Goal: Task Accomplishment & Management: Manage account settings

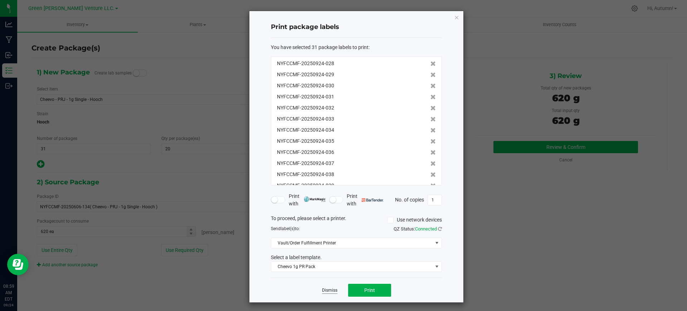
click at [334, 289] on link "Dismiss" at bounding box center [329, 290] width 15 height 6
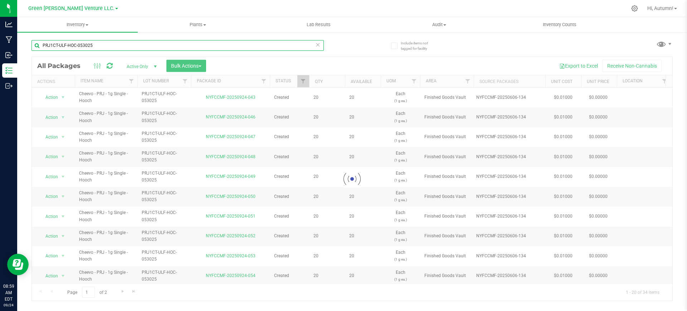
click at [124, 47] on input "PRJ1CT-ULF-HOC-053025" at bounding box center [177, 45] width 292 height 11
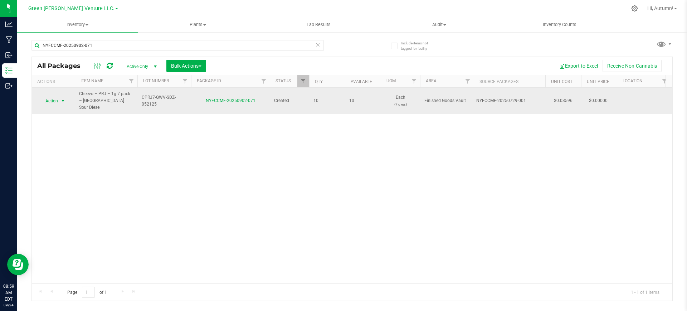
click at [64, 88] on td "Action Action Adjust qty Create package Edit attributes Global inventory Locate…" at bounding box center [53, 101] width 43 height 26
click at [61, 104] on td "Action Action Adjust qty Create package Edit attributes Global inventory Locate…" at bounding box center [53, 101] width 43 height 26
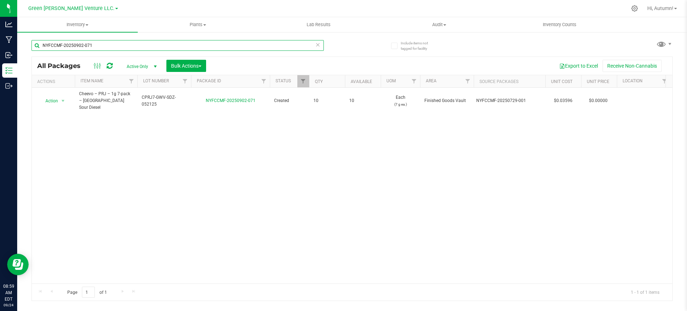
click at [103, 41] on input "NYFCCMF-20250902-071" at bounding box center [177, 45] width 292 height 11
type input "CPRJ7-GWV-SPT-061025"
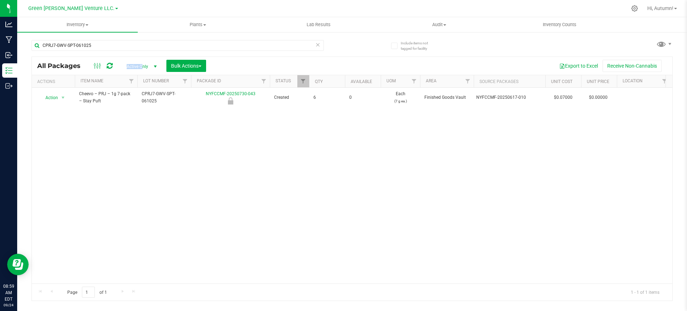
drag, startPoint x: 143, startPoint y: 60, endPoint x: 142, endPoint y: 66, distance: 5.5
click at [142, 66] on div "Active Only Active Only Lab Samples Locked All Bulk Actions Add to manufacturin…" at bounding box center [166, 66] width 91 height 12
click at [142, 66] on span "Active Only" at bounding box center [140, 67] width 39 height 10
click at [142, 109] on li "All" at bounding box center [140, 109] width 39 height 11
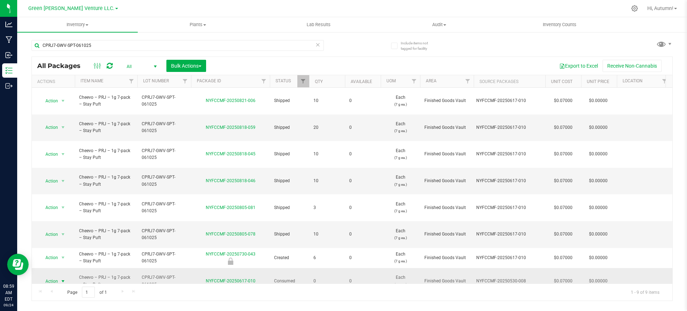
click at [59, 276] on span "select" at bounding box center [63, 281] width 9 height 10
click at [64, 158] on li "Adjust qty" at bounding box center [62, 160] width 46 height 11
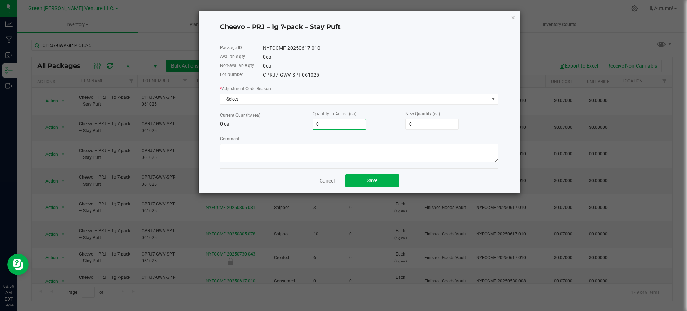
click at [351, 122] on input "0" at bounding box center [339, 124] width 53 height 10
click at [418, 119] on input "0" at bounding box center [432, 124] width 53 height 10
type input "1"
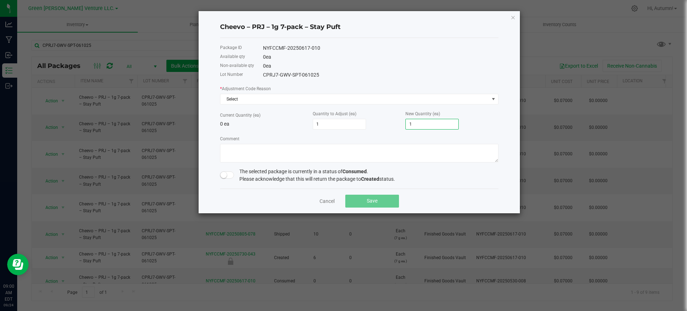
type input "12"
type input "120"
click at [223, 177] on div "The selected package is currently in a status of Consumed . Please acknowledge …" at bounding box center [359, 175] width 278 height 15
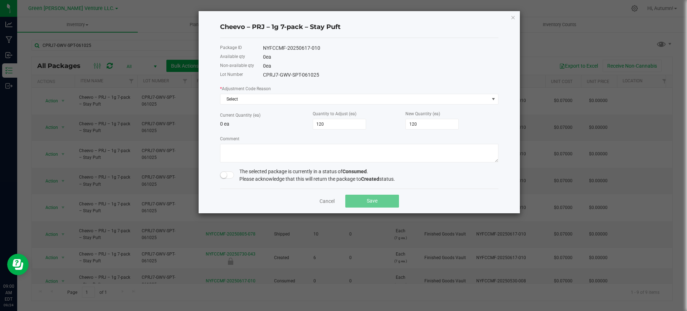
click at [223, 177] on small at bounding box center [223, 175] width 6 height 6
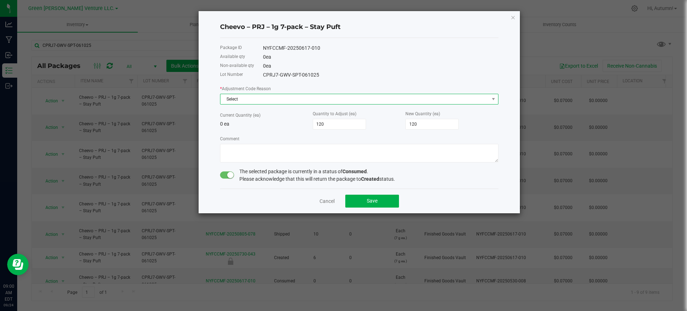
click at [269, 94] on span "Select" at bounding box center [354, 99] width 269 height 10
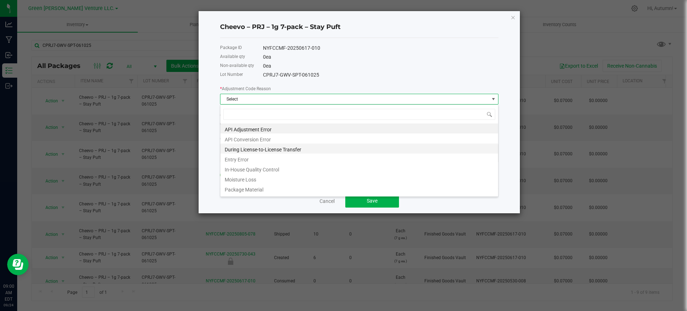
scroll to position [11, 278]
click at [271, 159] on li "Entry Error" at bounding box center [359, 159] width 278 height 10
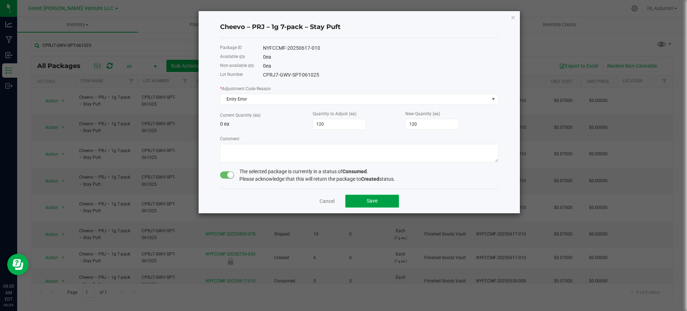
click at [368, 203] on button "Save" at bounding box center [372, 201] width 54 height 13
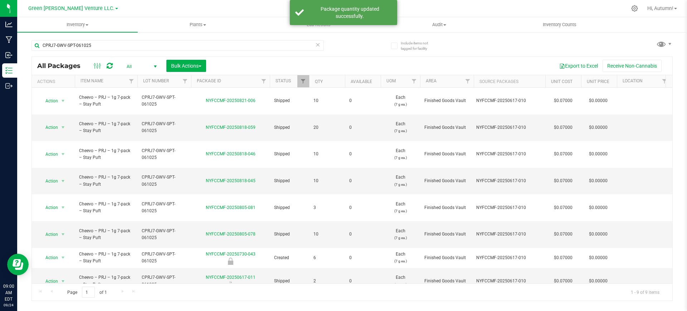
click at [51, 303] on span "Action" at bounding box center [48, 308] width 19 height 10
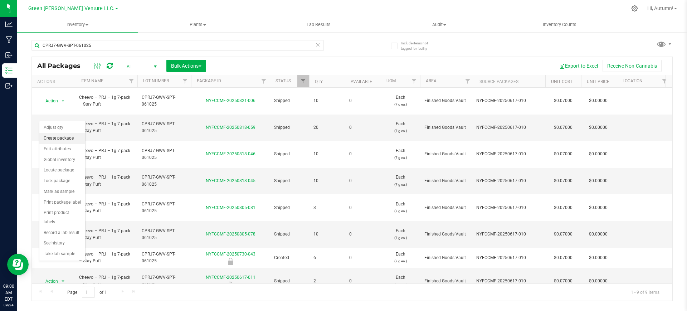
click at [55, 140] on li "Create package" at bounding box center [62, 138] width 46 height 11
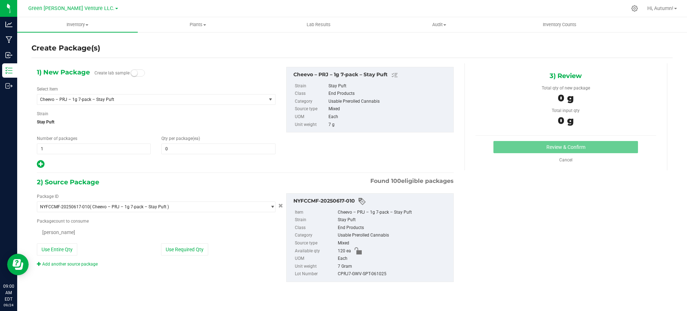
type input "0"
click at [126, 151] on span "1 1" at bounding box center [94, 148] width 114 height 11
type input "12"
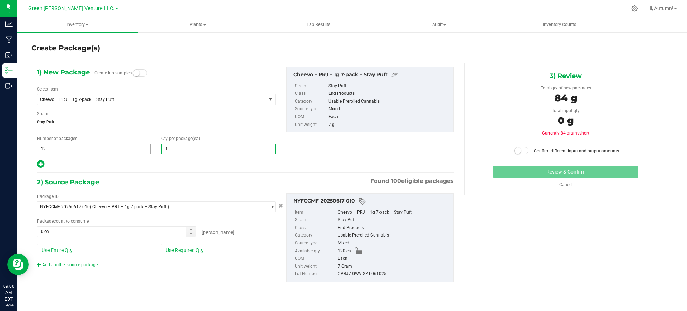
type input "10"
click at [185, 253] on button "Use Required Qty" at bounding box center [184, 250] width 47 height 12
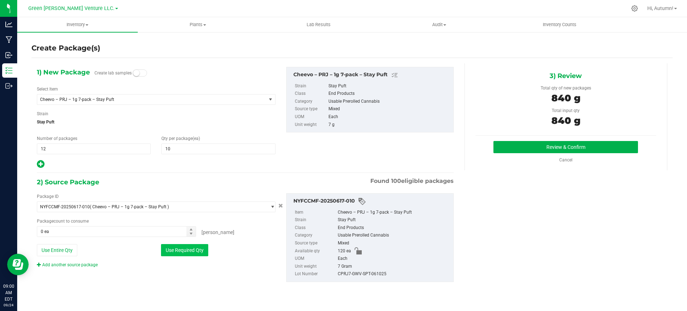
type input "120 ea"
click at [512, 143] on button "Review & Confirm" at bounding box center [565, 147] width 145 height 12
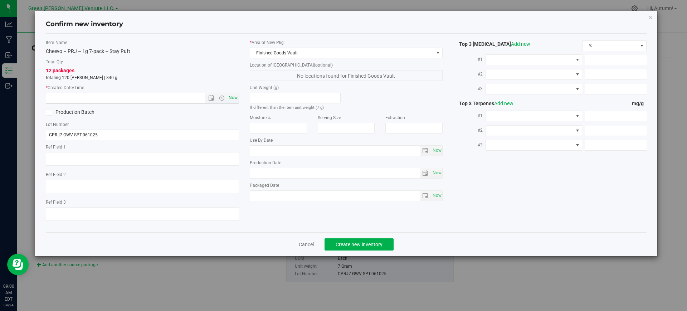
click at [227, 101] on span "Now" at bounding box center [233, 98] width 12 height 10
type input "[DATE] 9:00 AM"
click at [349, 242] on span "Create new inventory" at bounding box center [359, 245] width 47 height 6
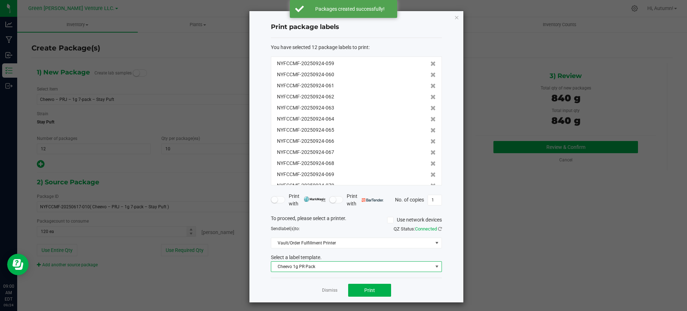
click at [365, 267] on span "Cheevo 1g PR Pack" at bounding box center [351, 267] width 161 height 10
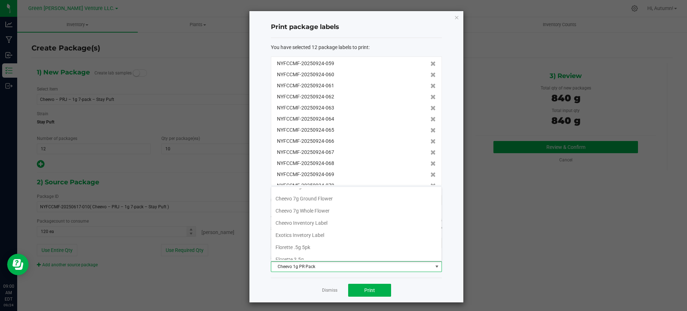
scroll to position [44, 0]
click at [327, 219] on li "Cheevo Inventory Label" at bounding box center [356, 223] width 170 height 12
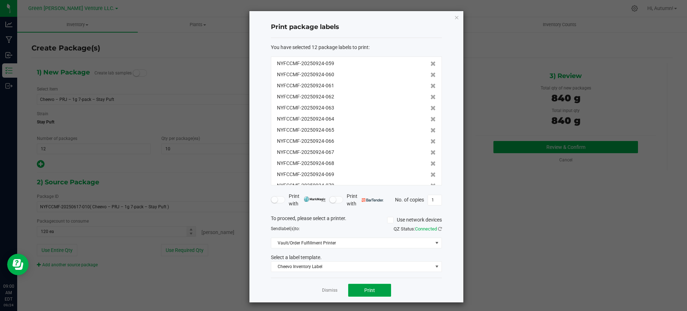
click at [369, 290] on span "Print" at bounding box center [369, 290] width 11 height 6
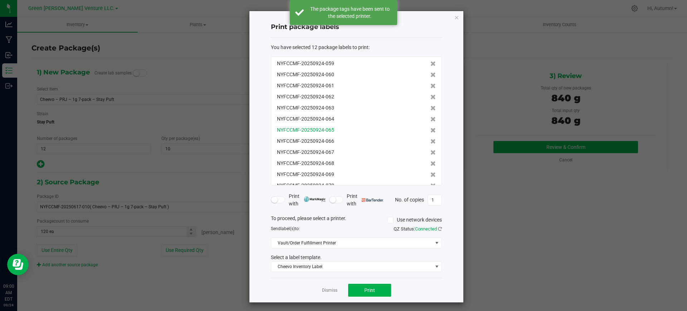
scroll to position [11, 0]
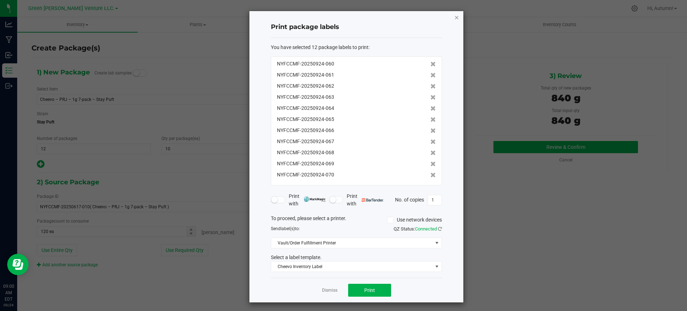
click at [457, 17] on icon "button" at bounding box center [456, 17] width 5 height 9
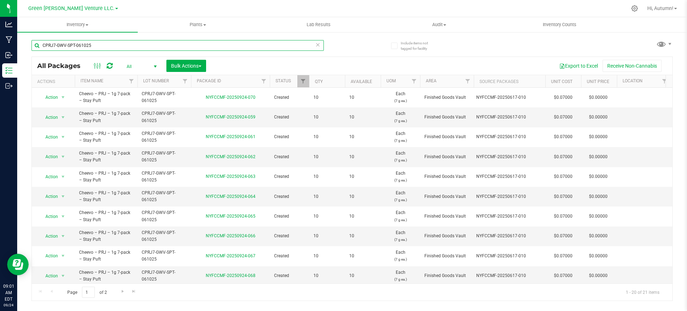
drag, startPoint x: 457, startPoint y: 17, endPoint x: 114, endPoint y: 46, distance: 343.6
click at [114, 46] on input "CPRJ7-GWV-SPT-061025" at bounding box center [177, 45] width 292 height 11
type input "NYFCCMF-20250902-071"
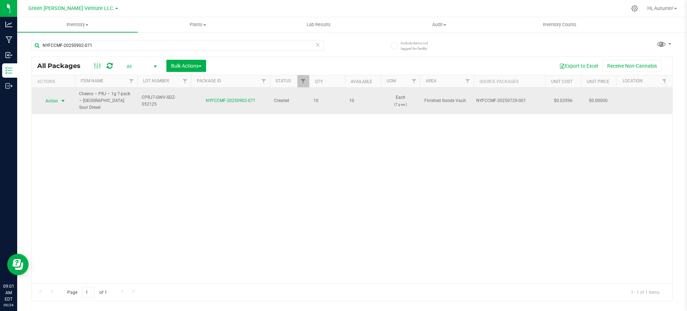
click at [62, 98] on span "select" at bounding box center [63, 101] width 6 height 6
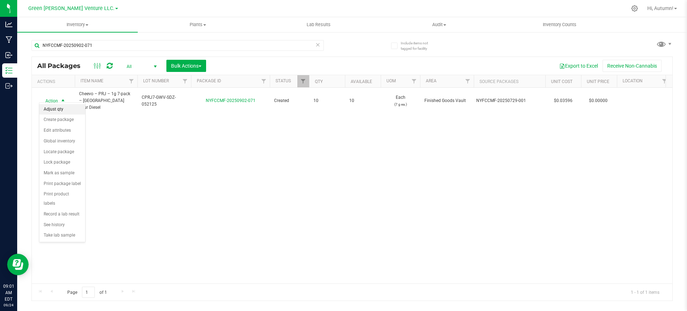
click at [63, 108] on li "Adjust qty" at bounding box center [62, 109] width 46 height 11
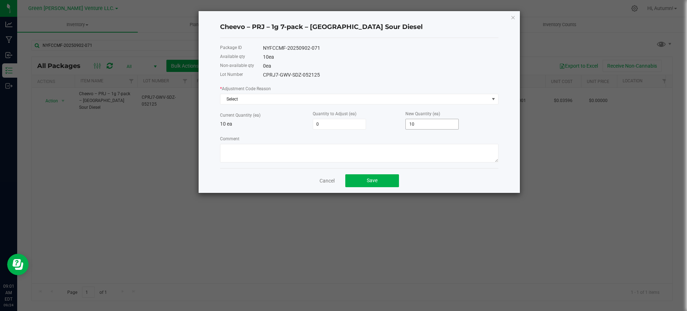
click at [441, 127] on input "10" at bounding box center [432, 124] width 53 height 10
type input "-10"
type input "0"
click at [264, 98] on span "Select" at bounding box center [354, 99] width 269 height 10
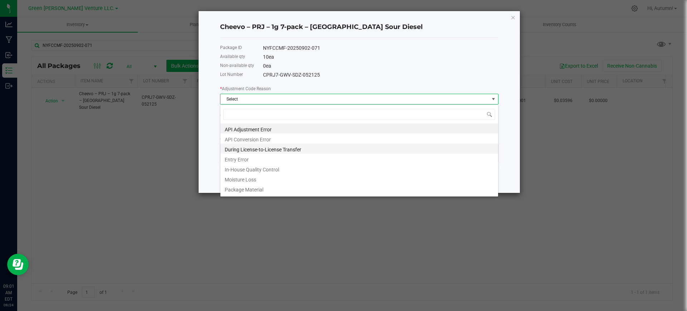
scroll to position [11, 278]
click at [254, 158] on li "Entry Error" at bounding box center [359, 159] width 278 height 10
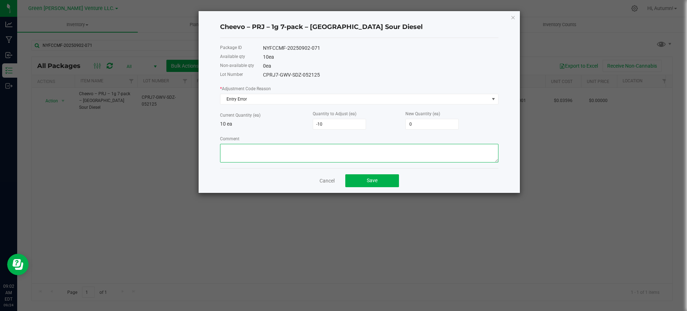
click at [328, 159] on textarea "Comment" at bounding box center [359, 153] width 278 height 19
click at [364, 176] on button "Save" at bounding box center [372, 180] width 54 height 13
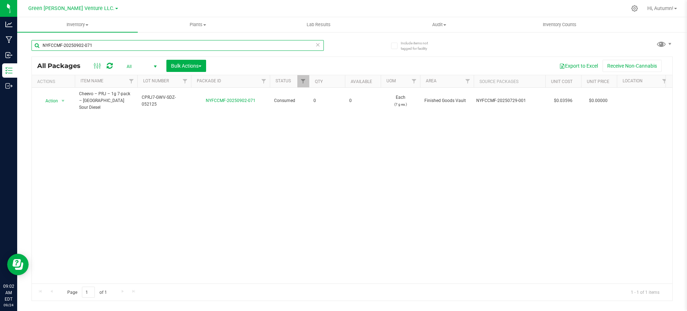
click at [210, 48] on input "NYFCCMF-20250902-071" at bounding box center [177, 45] width 292 height 11
type input "NYFCCMF-20250902-072"
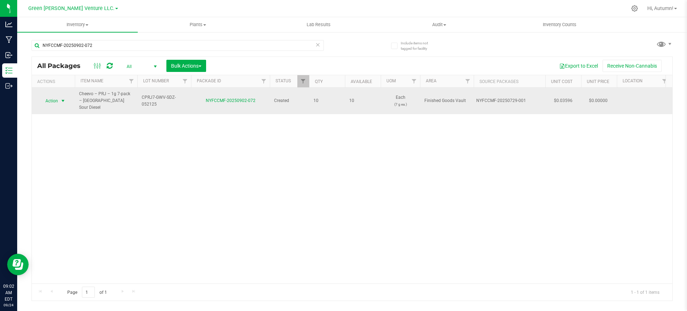
click at [58, 96] on span "Action" at bounding box center [48, 101] width 19 height 10
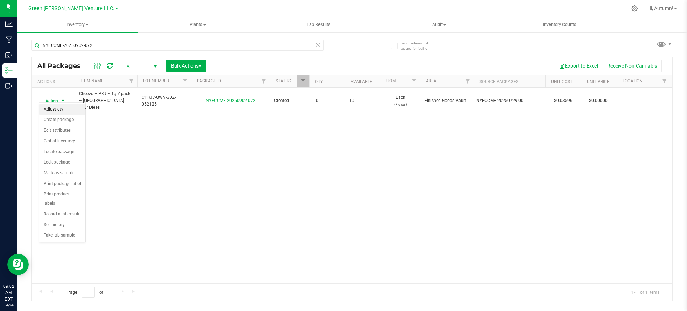
click at [63, 107] on li "Adjust qty" at bounding box center [62, 109] width 46 height 11
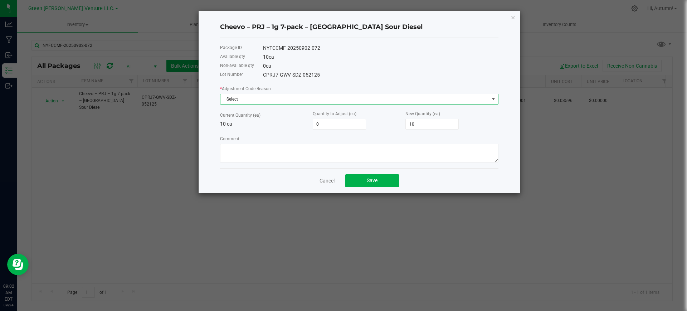
click at [377, 97] on span "Select" at bounding box center [354, 99] width 269 height 10
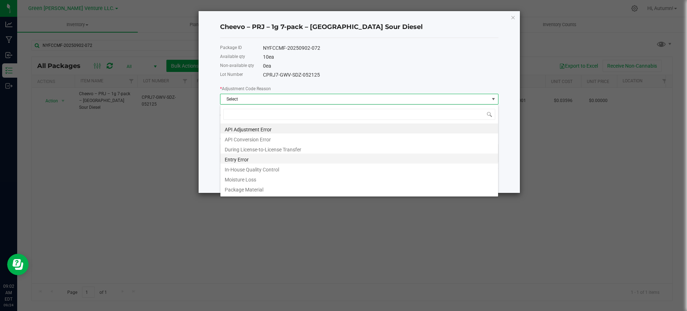
scroll to position [11, 278]
click at [232, 155] on li "Entry Error" at bounding box center [359, 159] width 278 height 10
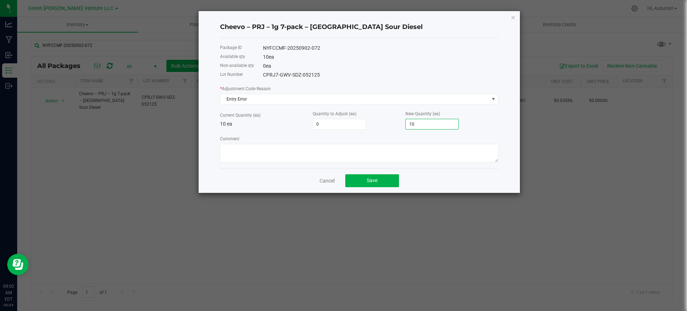
click at [417, 125] on input "10" at bounding box center [432, 124] width 53 height 10
type input "-10"
type input "0"
click at [367, 176] on button "Save" at bounding box center [372, 180] width 54 height 13
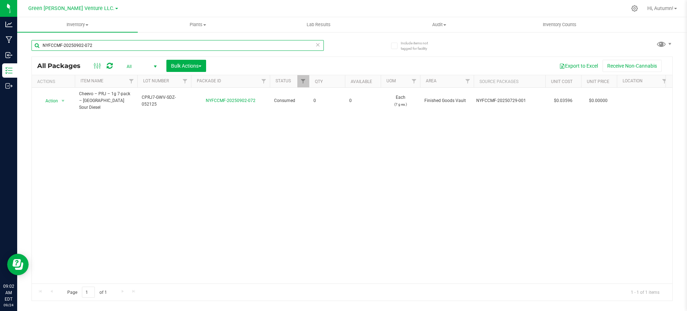
click at [146, 45] on input "NYFCCMF-20250902-072" at bounding box center [177, 45] width 292 height 11
type input "NYFCCMF-20250902-070"
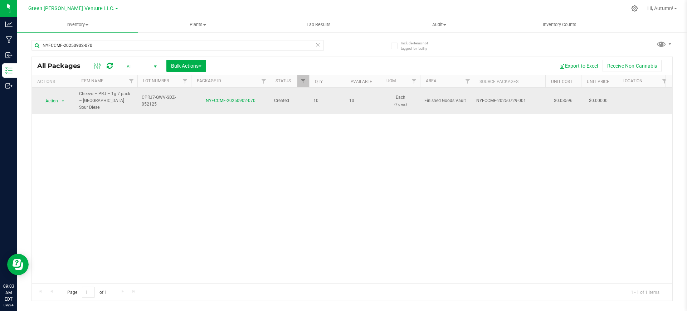
click at [54, 92] on td "Action Action Adjust qty Create package Edit attributes Global inventory Locate…" at bounding box center [53, 101] width 43 height 26
click at [54, 96] on span "Action" at bounding box center [48, 101] width 19 height 10
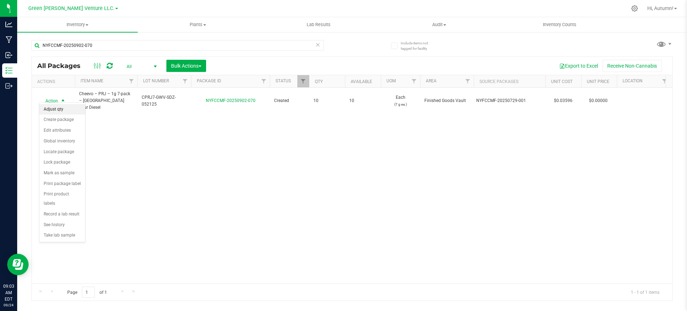
click at [67, 109] on li "Adjust qty" at bounding box center [62, 109] width 46 height 11
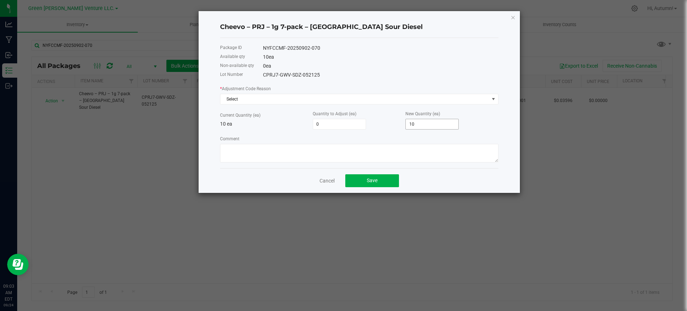
click at [413, 128] on input "10" at bounding box center [432, 124] width 53 height 10
type input "-10"
type input "0"
drag, startPoint x: 357, startPoint y: 91, endPoint x: 357, endPoint y: 95, distance: 3.6
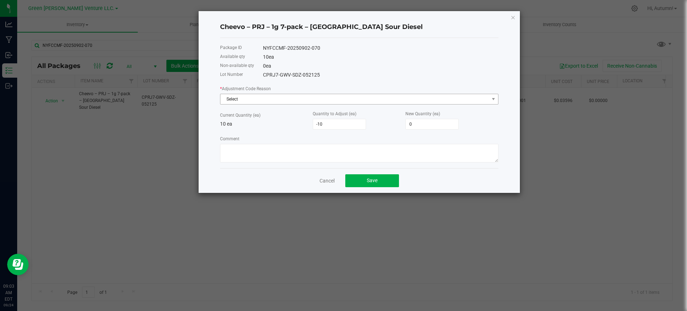
click at [357, 94] on div "* Adjustment Code Reason Select" at bounding box center [359, 95] width 278 height 20
click at [358, 97] on span "Select" at bounding box center [354, 99] width 269 height 10
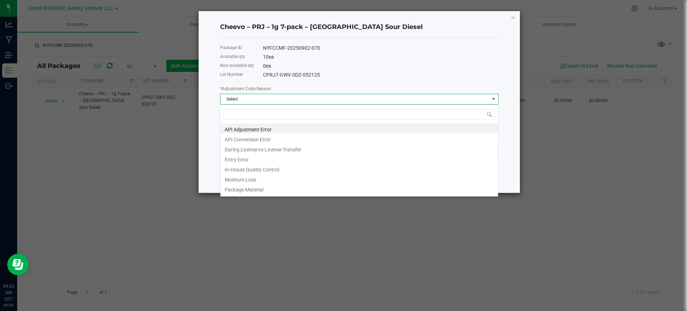
scroll to position [11, 278]
click at [279, 158] on li "Entry Error" at bounding box center [359, 159] width 278 height 10
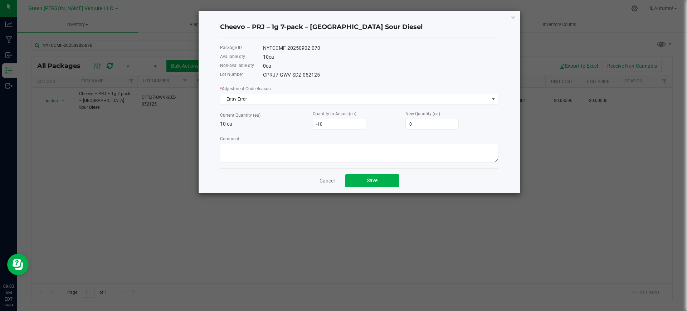
click at [333, 162] on div "Package ID NYFCCMF-20250902-070 Available qty 10 ea Non-available qty 0 ea Lot …" at bounding box center [359, 103] width 278 height 130
click at [367, 178] on span "Save" at bounding box center [372, 180] width 11 height 6
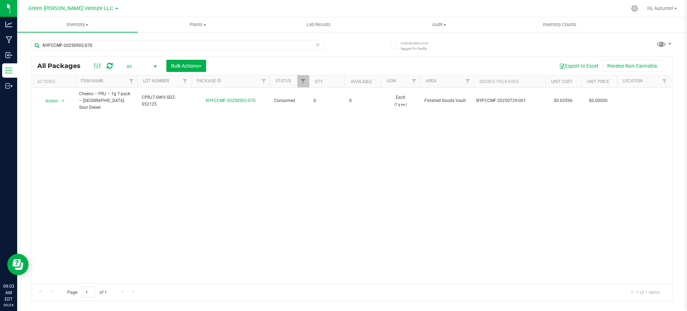
click at [287, 57] on div "All Packages All Active Only Lab Samples Locked All Bulk Actions Add to manufac…" at bounding box center [352, 66] width 640 height 18
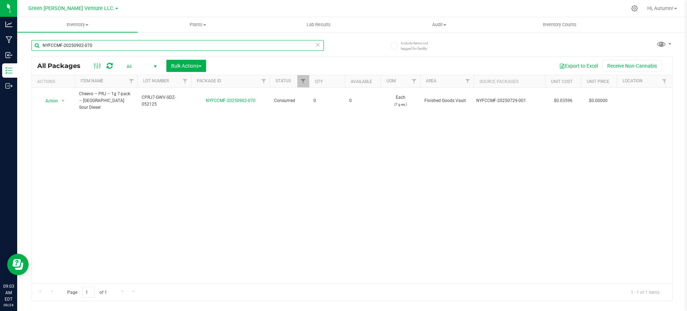
drag, startPoint x: 279, startPoint y: 45, endPoint x: 274, endPoint y: 47, distance: 4.4
click at [274, 47] on input "NYFCCMF-20250902-070" at bounding box center [177, 45] width 292 height 11
type input "N"
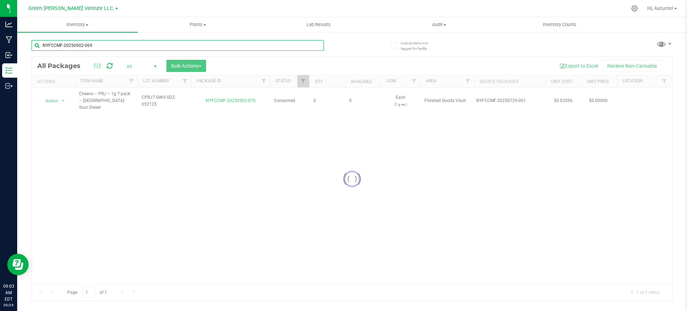
type input "NYFCCMF-20250902-069"
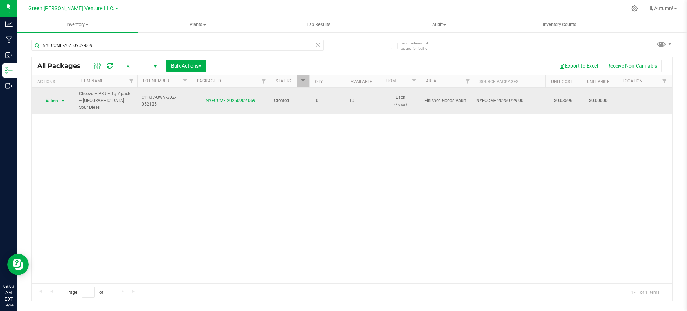
click at [63, 98] on span "select" at bounding box center [63, 101] width 6 height 6
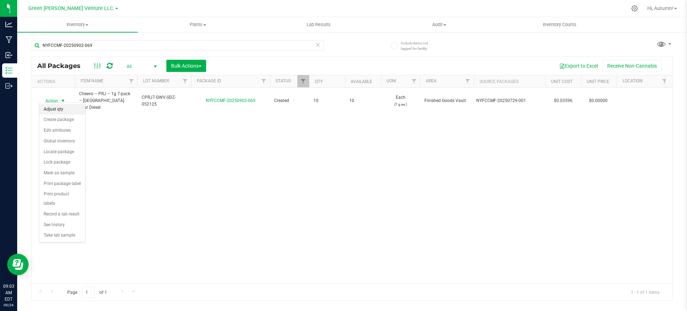
click at [70, 109] on li "Adjust qty" at bounding box center [62, 109] width 46 height 11
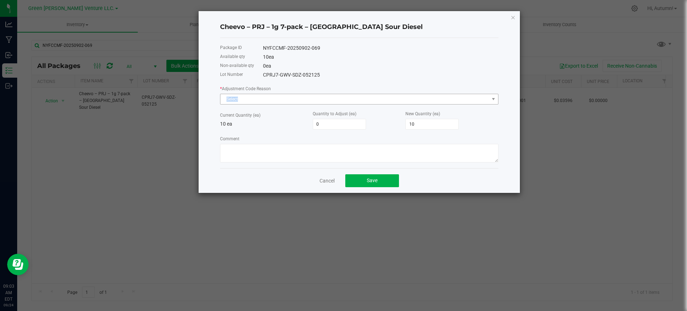
drag, startPoint x: 411, startPoint y: 95, endPoint x: 408, endPoint y: 101, distance: 6.7
click at [408, 100] on div "* Adjustment Code Reason Select" at bounding box center [359, 95] width 278 height 20
drag, startPoint x: 406, startPoint y: 99, endPoint x: 398, endPoint y: 94, distance: 9.8
click at [406, 100] on span "Select" at bounding box center [354, 99] width 269 height 10
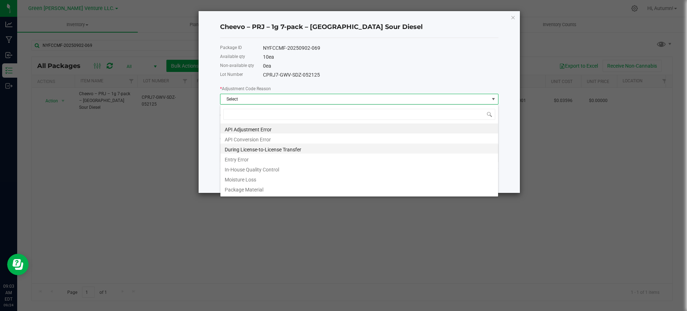
scroll to position [11, 278]
click at [269, 156] on li "Entry Error" at bounding box center [359, 159] width 278 height 10
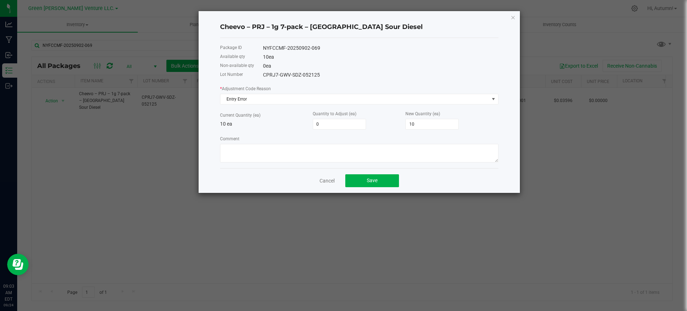
click at [423, 118] on div "New Quantity (ea) 10" at bounding box center [451, 120] width 93 height 20
click at [422, 118] on div "New Quantity (ea) 10" at bounding box center [451, 120] width 93 height 20
click at [421, 118] on div "New Quantity (ea) 10" at bounding box center [451, 120] width 93 height 20
click at [421, 123] on input "10" at bounding box center [432, 124] width 53 height 10
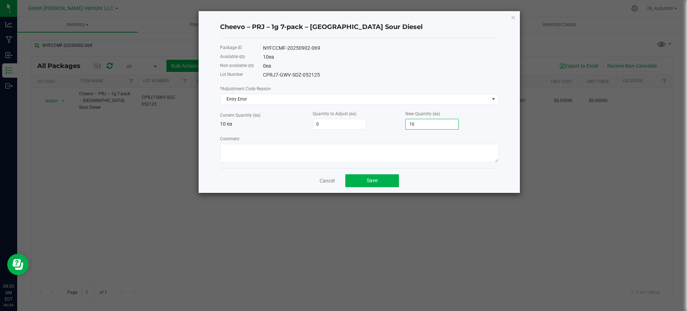
click at [422, 122] on input "10" at bounding box center [432, 124] width 53 height 10
type input "-10"
type input "0"
click at [422, 180] on div "Cancel Save" at bounding box center [359, 180] width 278 height 25
click at [393, 179] on button "Save" at bounding box center [372, 180] width 54 height 13
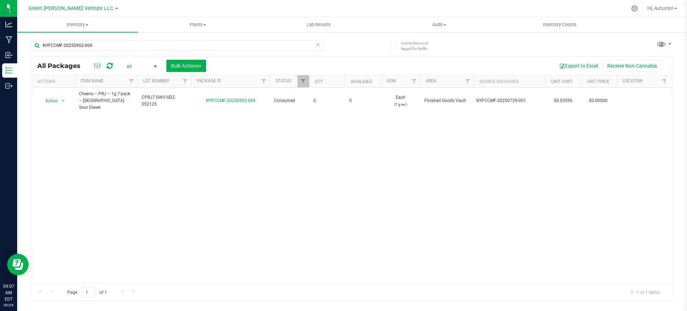
click at [156, 38] on div "NYFCCMF-20250902-069" at bounding box center [191, 45] width 321 height 23
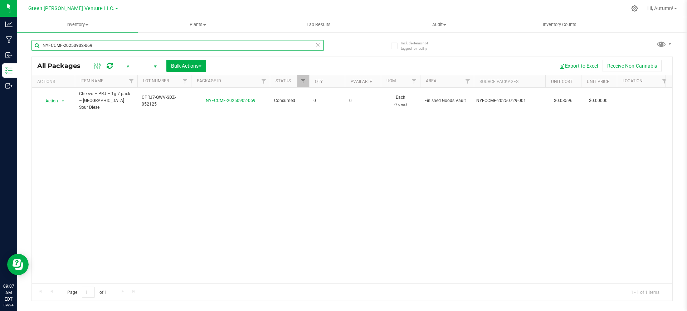
click at [156, 40] on input "NYFCCMF-20250902-069" at bounding box center [177, 45] width 292 height 11
click at [156, 39] on div "NYFCCMF-20250902-069" at bounding box center [191, 45] width 321 height 23
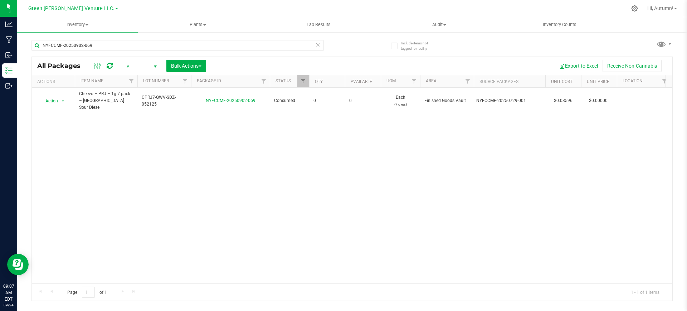
click at [156, 39] on div "NYFCCMF-20250902-069" at bounding box center [191, 45] width 321 height 23
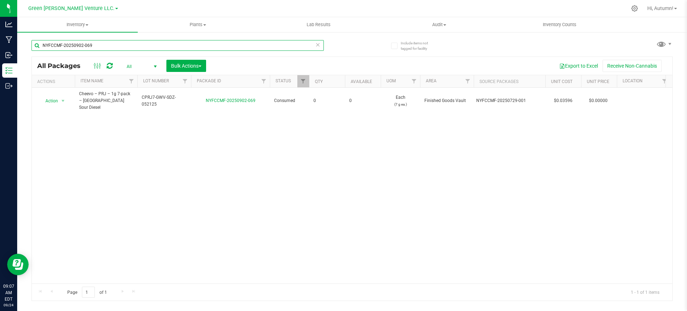
click at [156, 47] on input "NYFCCMF-20250902-069" at bounding box center [177, 45] width 292 height 11
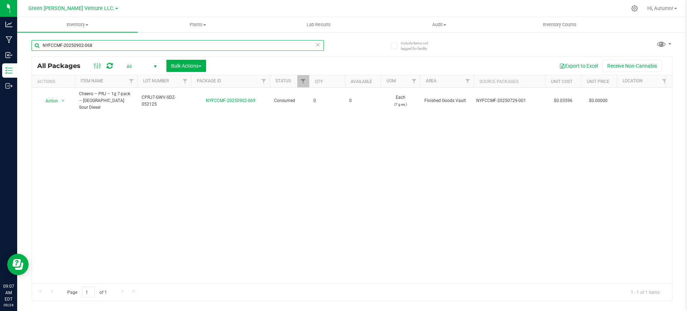
type input "NYFCCMF-20250902-068"
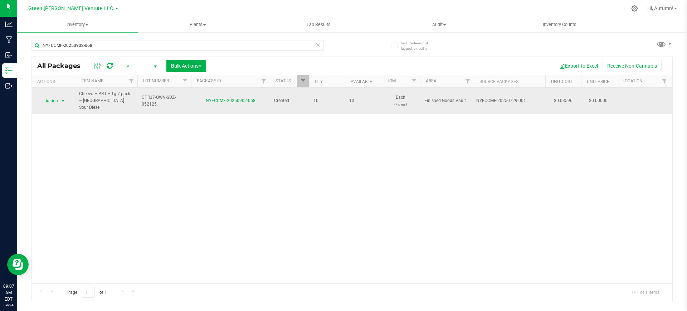
click at [66, 97] on span "select" at bounding box center [63, 101] width 9 height 10
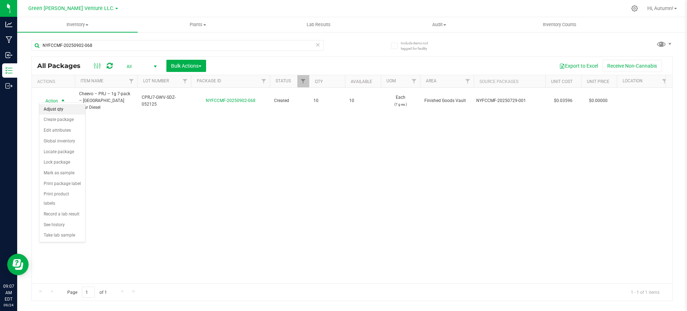
click at [70, 108] on li "Adjust qty" at bounding box center [62, 109] width 46 height 11
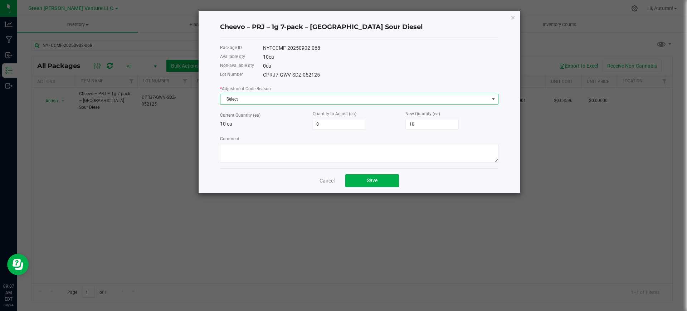
click at [317, 101] on span "Select" at bounding box center [354, 99] width 269 height 10
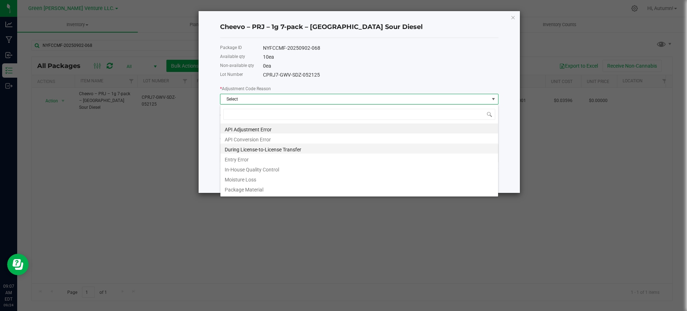
scroll to position [11, 278]
drag, startPoint x: 256, startPoint y: 156, endPoint x: 268, endPoint y: 155, distance: 11.9
click at [256, 157] on li "Entry Error" at bounding box center [359, 159] width 278 height 10
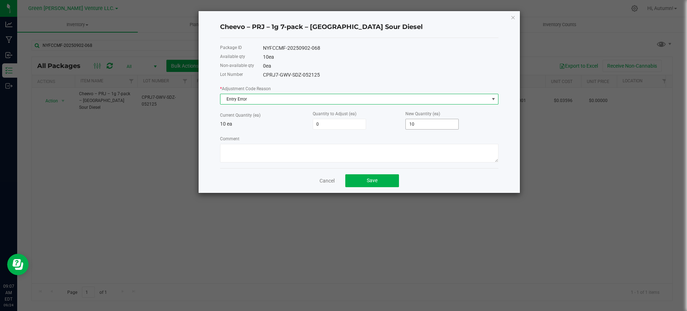
click at [422, 122] on input "10" at bounding box center [432, 124] width 53 height 10
type input "-10"
type input "0"
click at [378, 181] on button "Save" at bounding box center [372, 180] width 54 height 13
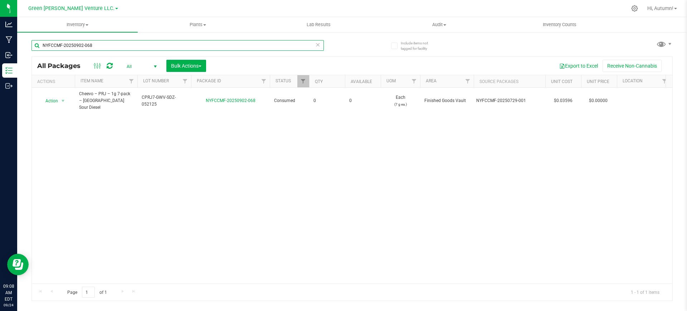
click at [131, 47] on input "NYFCCMF-20250902-068" at bounding box center [177, 45] width 292 height 11
type input "NYFCCMF-20250902-067"
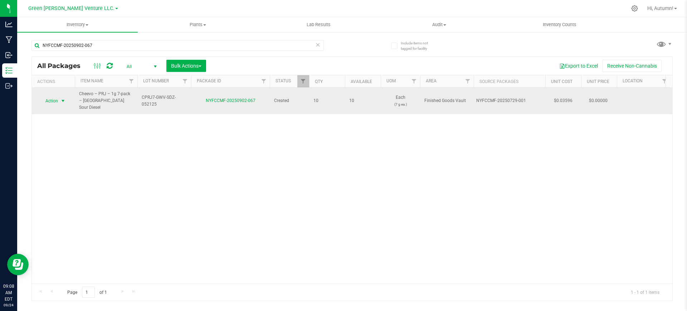
click at [49, 96] on span "Action" at bounding box center [48, 101] width 19 height 10
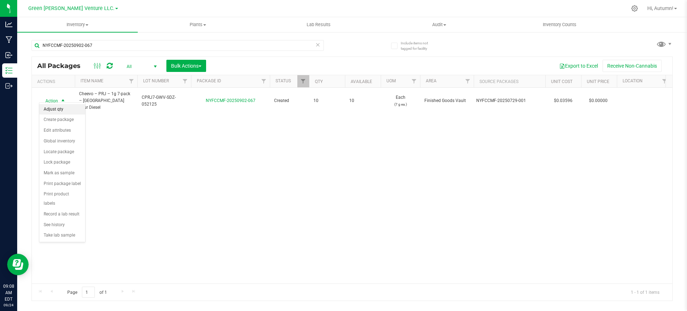
click at [52, 111] on li "Adjust qty" at bounding box center [62, 109] width 46 height 11
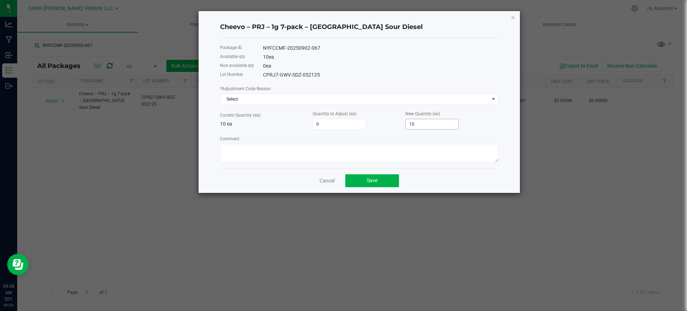
click at [416, 123] on input "10" at bounding box center [432, 124] width 53 height 10
type input "-10"
type input "0"
click at [366, 95] on span "Select" at bounding box center [354, 99] width 269 height 10
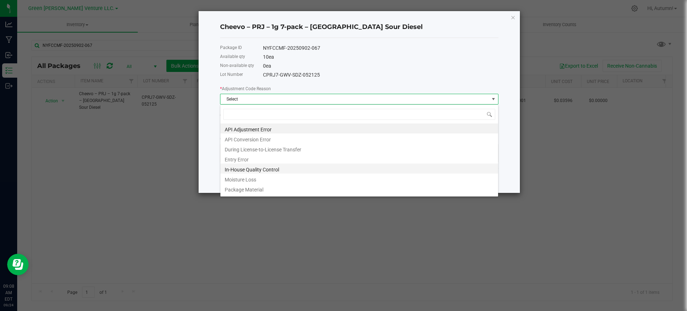
scroll to position [11, 278]
click at [288, 158] on li "Entry Error" at bounding box center [359, 159] width 278 height 10
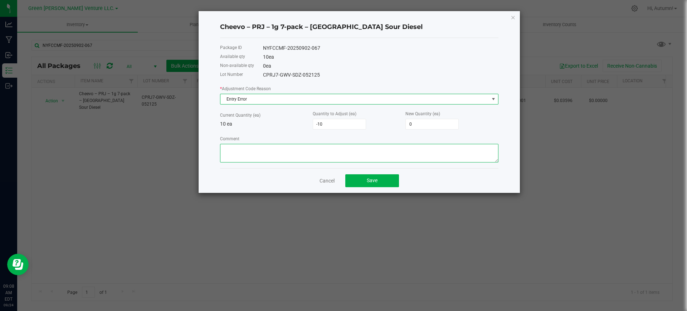
click at [297, 156] on textarea "Comment" at bounding box center [359, 153] width 278 height 19
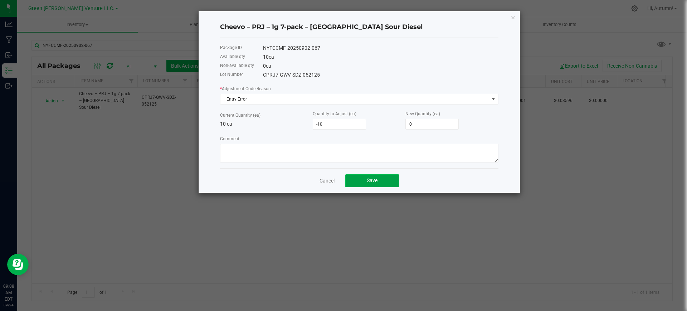
click at [389, 182] on button "Save" at bounding box center [372, 180] width 54 height 13
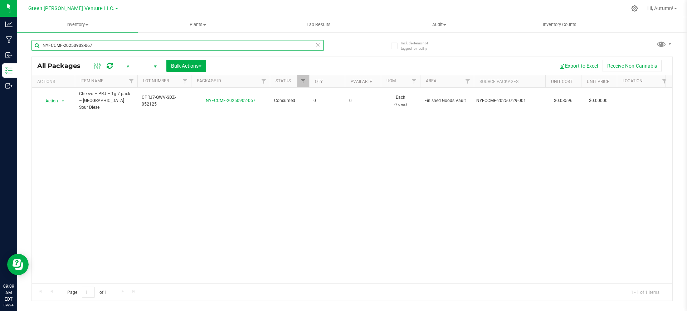
click at [152, 45] on input "NYFCCMF-20250902-067" at bounding box center [177, 45] width 292 height 11
type input "NYFCCMF-20250902-061"
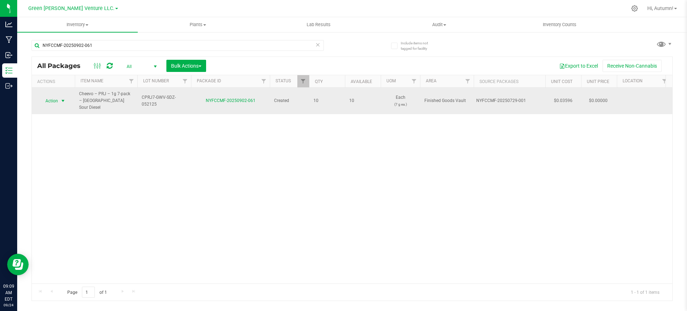
drag, startPoint x: 68, startPoint y: 96, endPoint x: 63, endPoint y: 99, distance: 5.8
click at [66, 97] on div "Action Action Adjust qty Create package Edit attributes Global inventory Locate…" at bounding box center [53, 101] width 34 height 10
click at [63, 98] on span "select" at bounding box center [63, 101] width 6 height 6
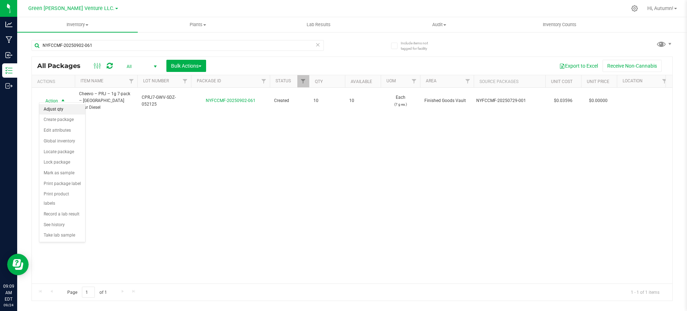
click at [68, 108] on li "Adjust qty" at bounding box center [62, 109] width 46 height 11
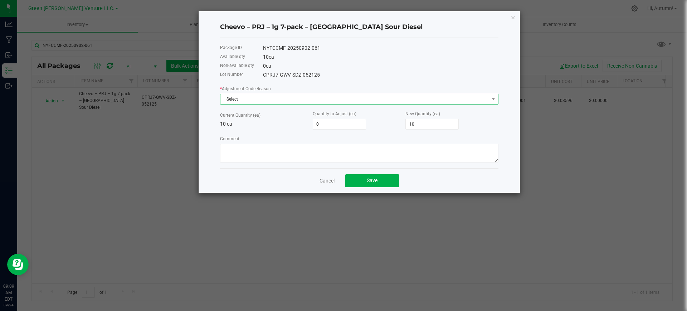
click at [380, 96] on span "Select" at bounding box center [354, 99] width 269 height 10
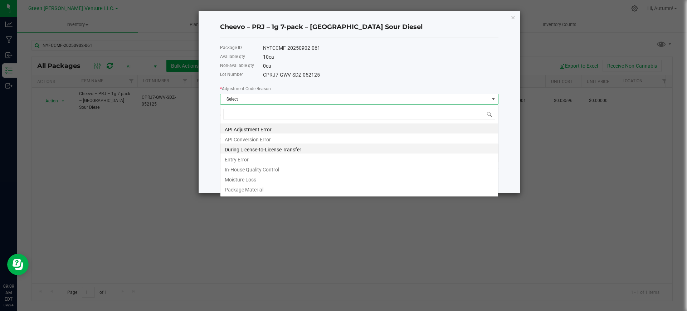
scroll to position [11, 278]
click at [250, 161] on li "Entry Error" at bounding box center [359, 159] width 278 height 10
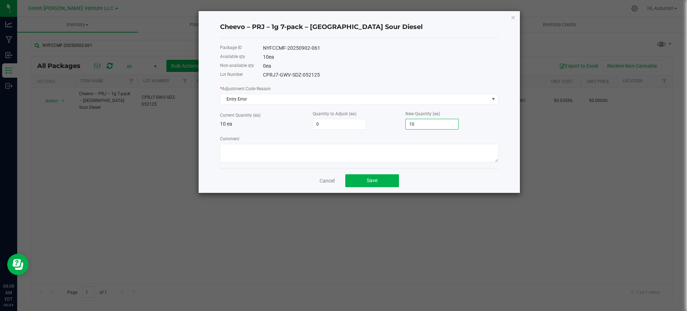
click at [419, 124] on input "10" at bounding box center [432, 124] width 53 height 10
type input "-10"
type input "0"
click at [371, 180] on span "Save" at bounding box center [372, 180] width 11 height 6
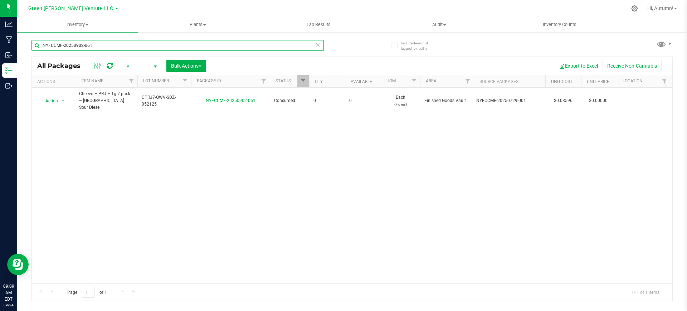
click at [238, 50] on input "NYFCCMF-20250902-061" at bounding box center [177, 45] width 292 height 11
type input "NYFCCMF-20250902-063"
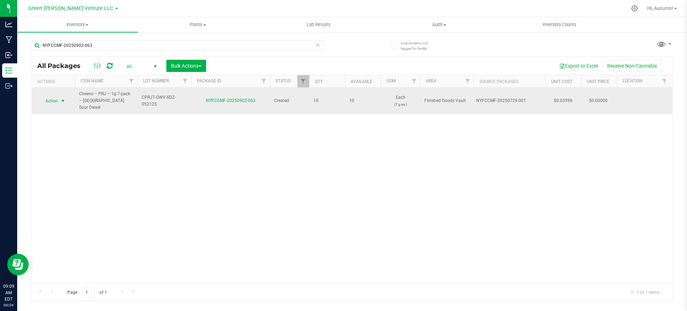
click at [59, 97] on span "select" at bounding box center [63, 101] width 9 height 10
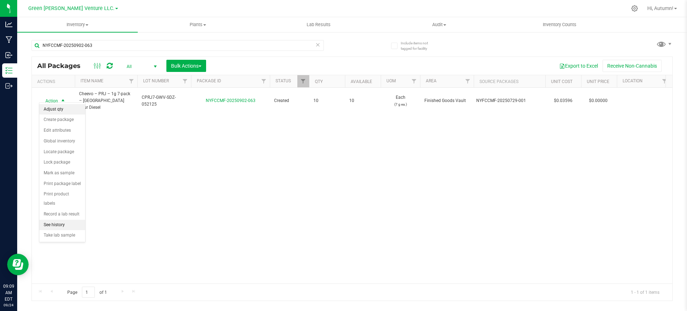
click at [57, 108] on li "Adjust qty" at bounding box center [62, 109] width 46 height 11
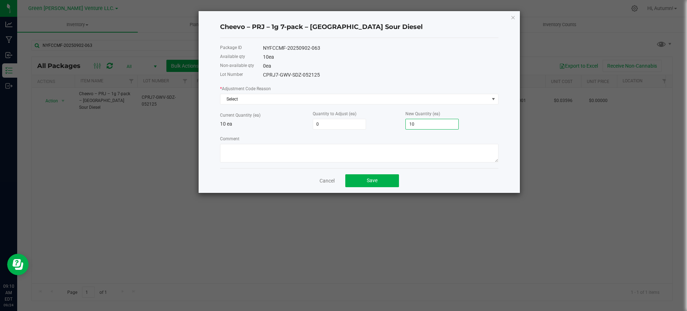
click at [428, 125] on input "10" at bounding box center [432, 124] width 53 height 10
type input "-10"
type input "0"
click at [295, 87] on div "* Adjustment Code Reason Select" at bounding box center [359, 95] width 278 height 20
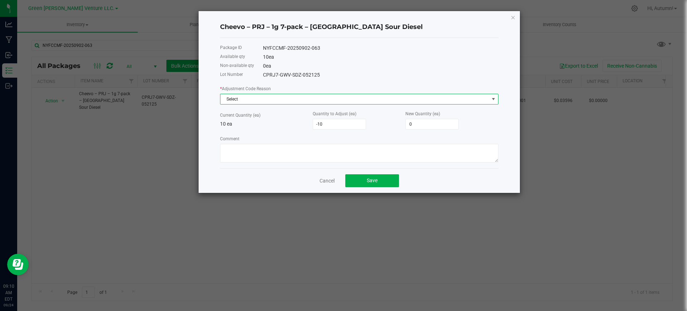
click at [297, 96] on span "Select" at bounding box center [354, 99] width 269 height 10
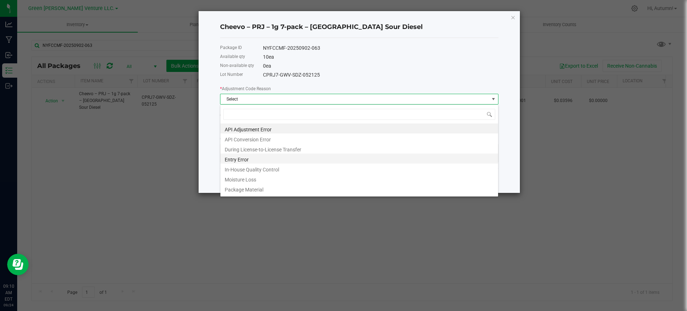
scroll to position [11, 278]
click at [276, 162] on li "Entry Error" at bounding box center [359, 159] width 278 height 10
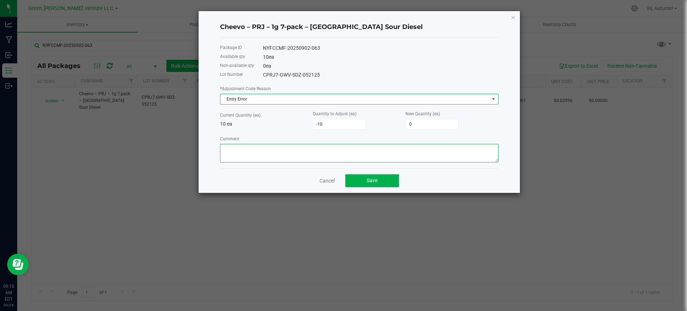
click at [317, 148] on textarea "Comment" at bounding box center [359, 153] width 278 height 19
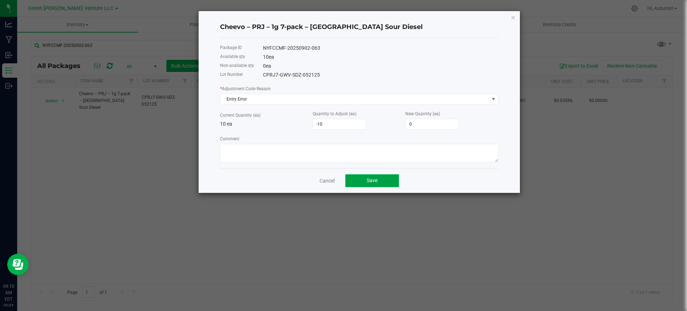
click at [388, 179] on button "Save" at bounding box center [372, 180] width 54 height 13
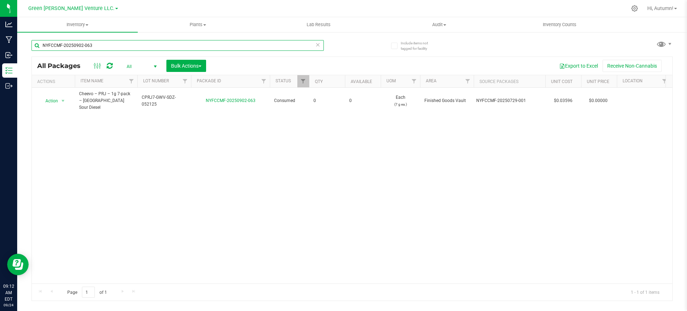
click at [209, 40] on input "NYFCCMF-20250902-063" at bounding box center [177, 45] width 292 height 11
type input "NYFCCMF-20250902-064"
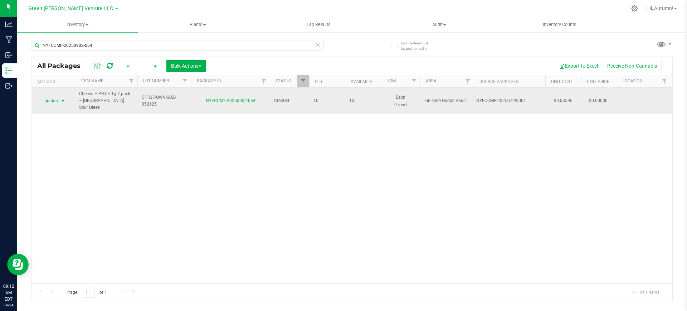
drag, startPoint x: 57, startPoint y: 94, endPoint x: 59, endPoint y: 98, distance: 4.7
click at [59, 96] on span "Action" at bounding box center [53, 101] width 29 height 10
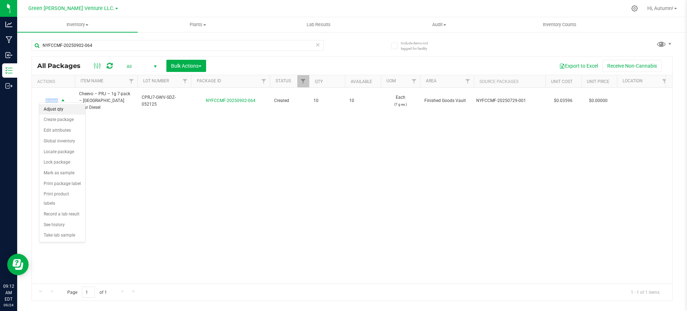
click at [63, 106] on li "Adjust qty" at bounding box center [62, 109] width 46 height 11
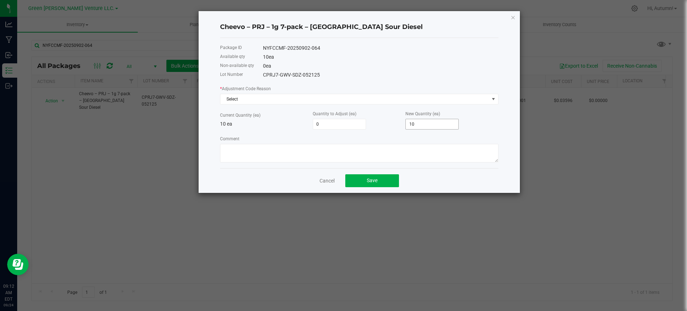
click at [409, 119] on input "10" at bounding box center [432, 124] width 53 height 10
type input "-10"
type input "0"
click at [405, 100] on span "Select" at bounding box center [354, 99] width 269 height 10
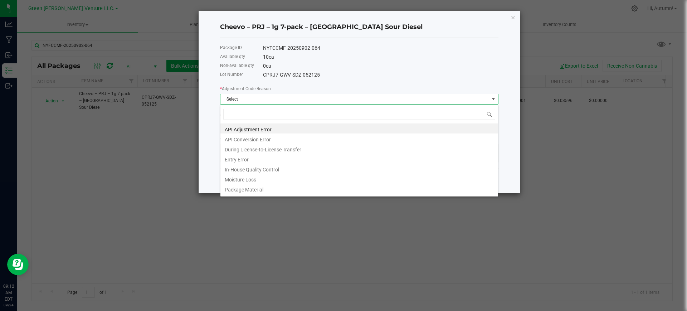
scroll to position [11, 278]
click at [391, 123] on ul "API Adjustment Error API Conversion Error During License-to-License Transfer En…" at bounding box center [359, 123] width 278 height 0
click at [391, 162] on li "Entry Error" at bounding box center [359, 159] width 278 height 10
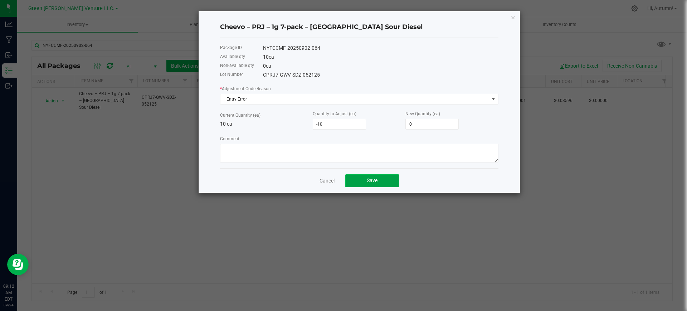
click at [383, 185] on button "Save" at bounding box center [372, 180] width 54 height 13
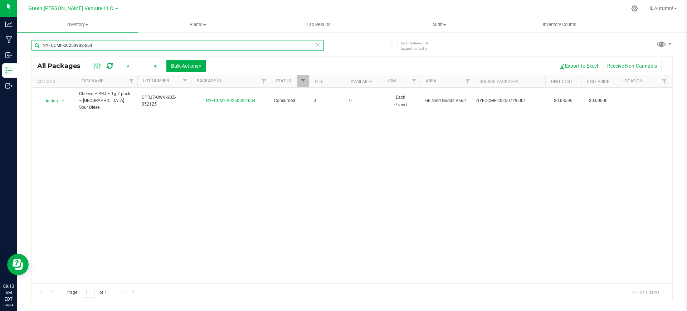
click at [232, 42] on input "NYFCCMF-20250902-064" at bounding box center [177, 45] width 292 height 11
type input "NYFCCMF-20250902-065"
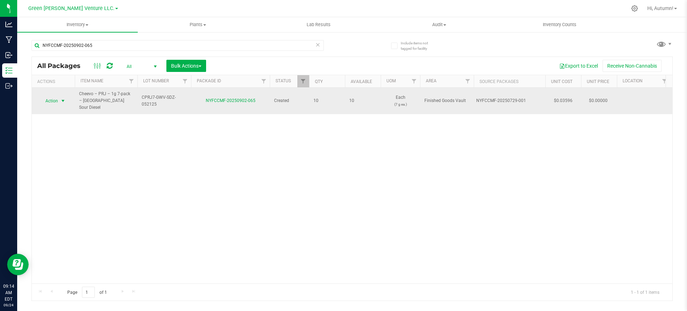
click at [59, 97] on span "select" at bounding box center [63, 101] width 9 height 10
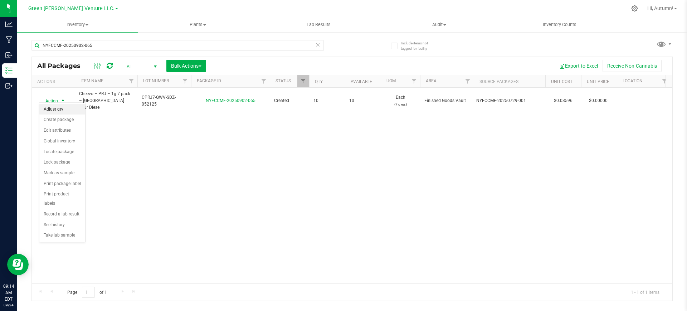
click at [68, 113] on li "Adjust qty" at bounding box center [62, 109] width 46 height 11
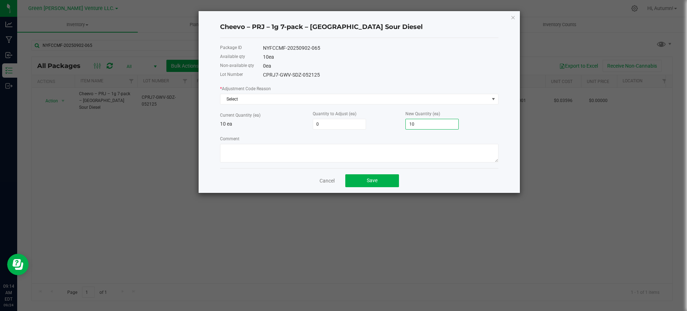
click at [421, 125] on input "10" at bounding box center [432, 124] width 53 height 10
type input "-10"
type input "0"
click at [355, 95] on span "Select" at bounding box center [354, 99] width 269 height 10
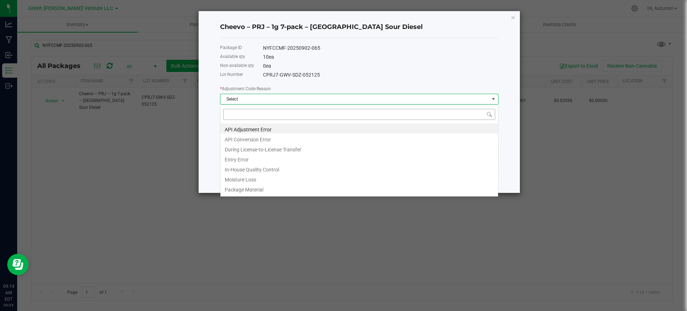
scroll to position [11, 278]
click at [315, 156] on li "Entry Error" at bounding box center [359, 159] width 278 height 10
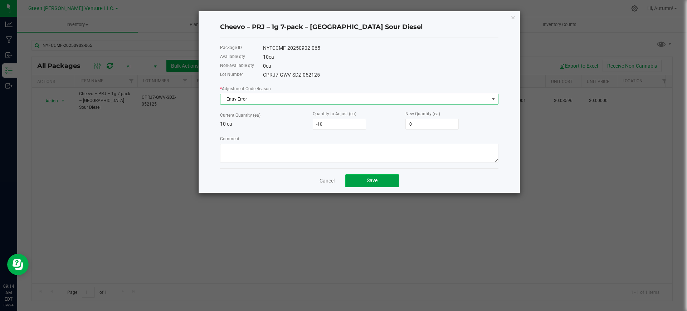
click at [367, 179] on span "Save" at bounding box center [372, 180] width 11 height 6
